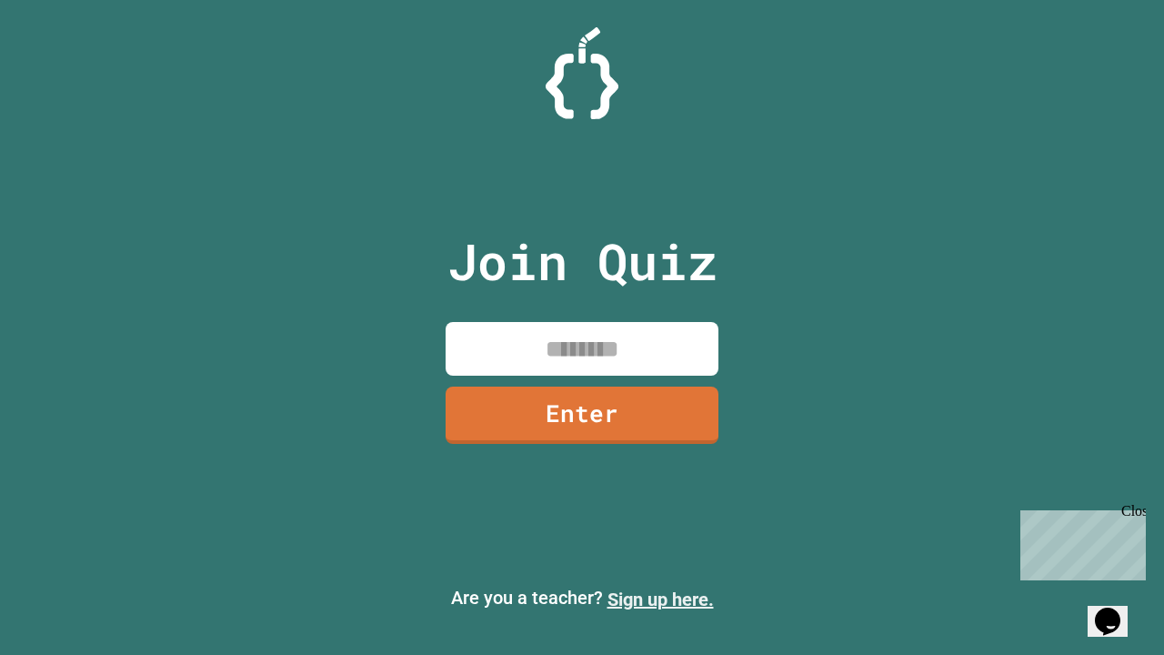
click at [660, 599] on link "Sign up here." at bounding box center [660, 599] width 106 height 22
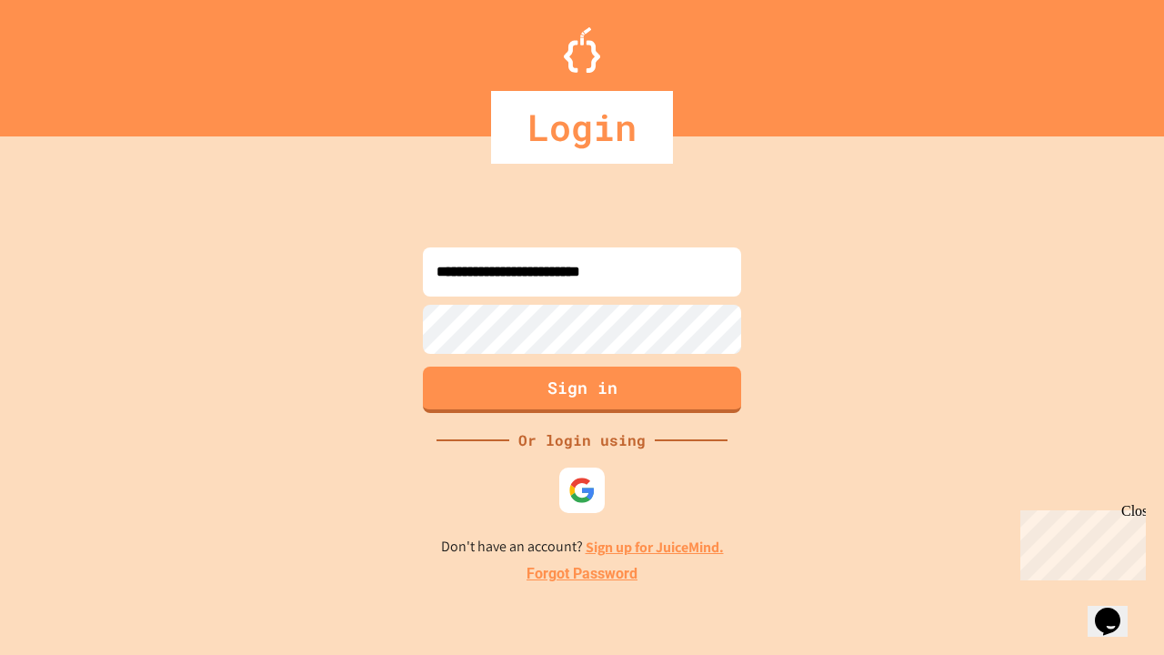
type input "**********"
